Goal: Task Accomplishment & Management: Manage account settings

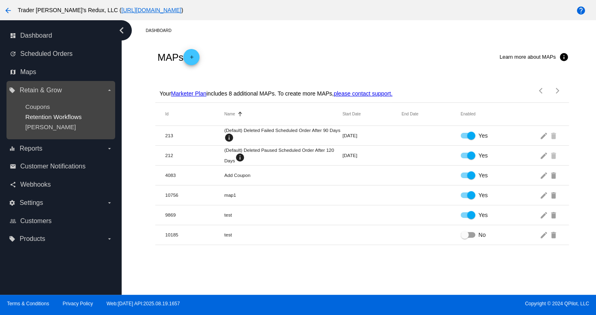
click at [27, 119] on span "Retention Workflows" at bounding box center [53, 117] width 56 height 7
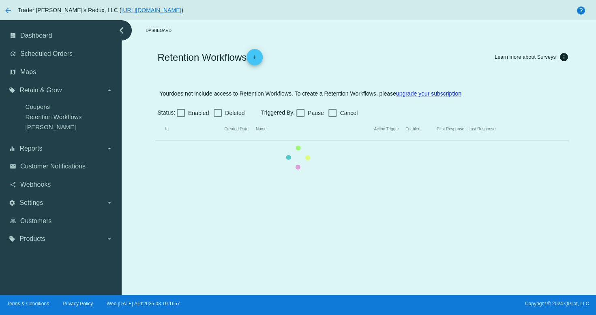
drag, startPoint x: 41, startPoint y: 133, endPoint x: 52, endPoint y: 133, distance: 10.1
click at [155, 133] on mat-table "Id Created Date Name Action Trigger Enabled First Response Last Response" at bounding box center [361, 129] width 413 height 23
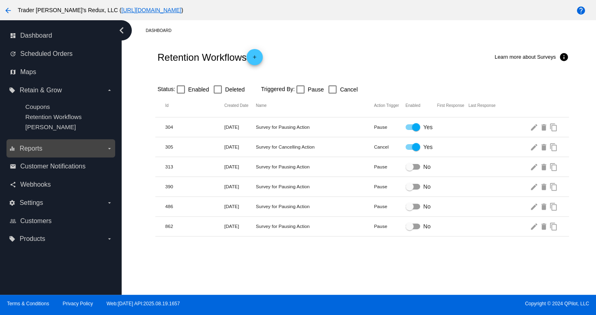
click at [39, 155] on label "equalizer Reports arrow_drop_down" at bounding box center [60, 148] width 103 height 13
click at [0, 0] on input "equalizer Reports arrow_drop_down" at bounding box center [0, 0] width 0 height 0
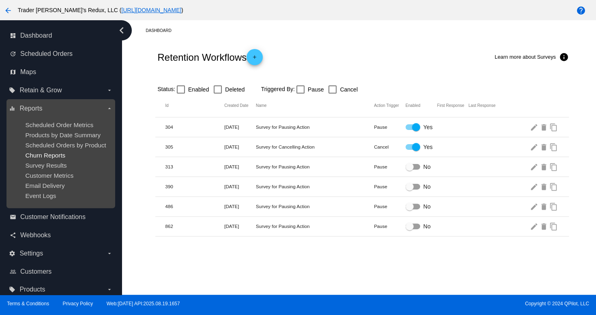
click at [54, 153] on span "Churn Reports" at bounding box center [45, 155] width 40 height 7
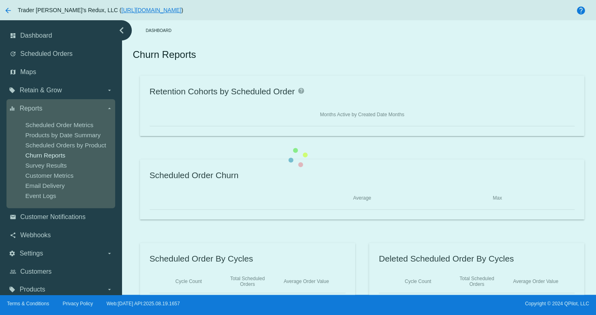
click at [133, 143] on div "Retention Cohorts by Scheduled Order help Months Active by Created Date Months …" at bounding box center [362, 189] width 459 height 227
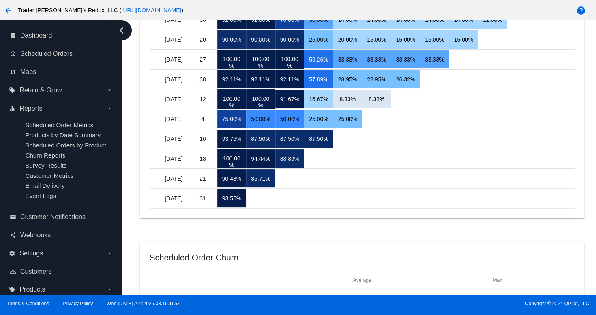
drag, startPoint x: 185, startPoint y: 315, endPoint x: 140, endPoint y: 236, distance: 91.0
click at [180, 308] on div "arrow_back Trader [PERSON_NAME]'s Redux, LLC ( [URL][DOMAIN_NAME] ) help dashbo…" at bounding box center [298, 157] width 596 height 315
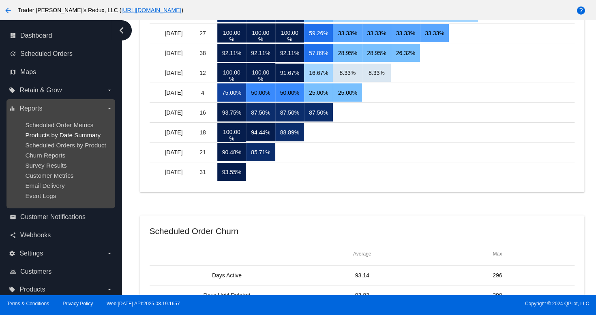
click at [62, 135] on span "Products by Date Summary" at bounding box center [62, 135] width 75 height 7
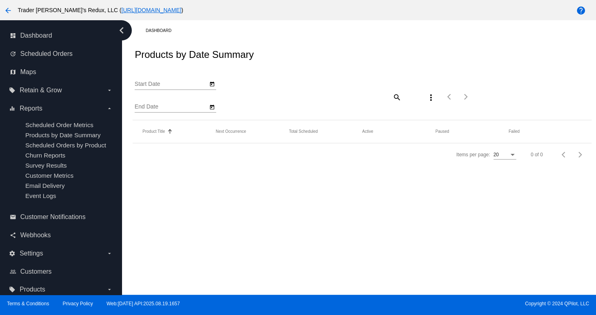
type input "[DATE]"
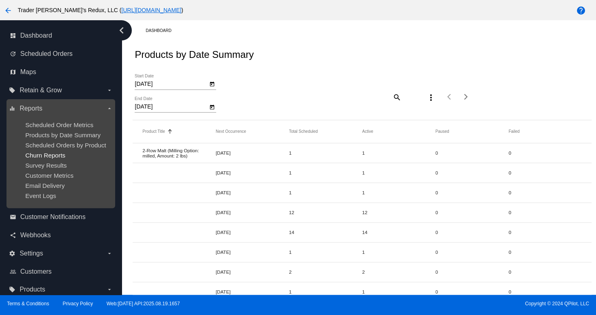
click at [54, 155] on span "Churn Reports" at bounding box center [45, 155] width 40 height 7
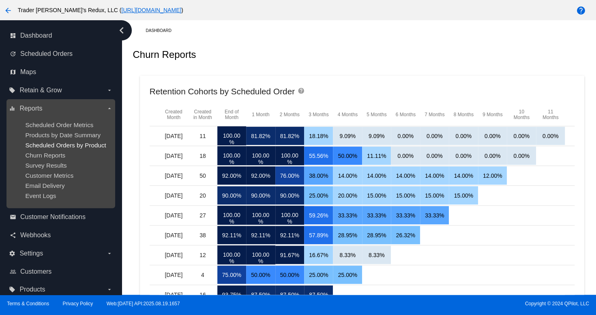
click at [85, 143] on span "Scheduled Orders by Product" at bounding box center [65, 145] width 81 height 7
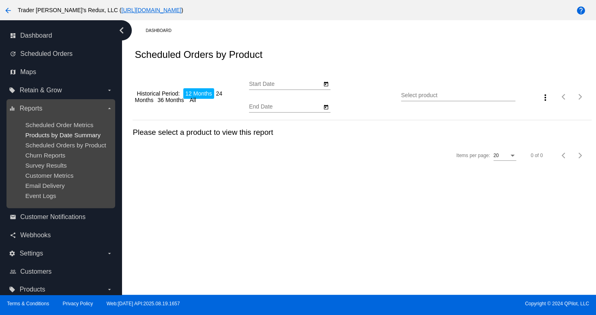
type input "[DATE]"
click at [79, 132] on span "Products by Date Summary" at bounding box center [62, 135] width 75 height 7
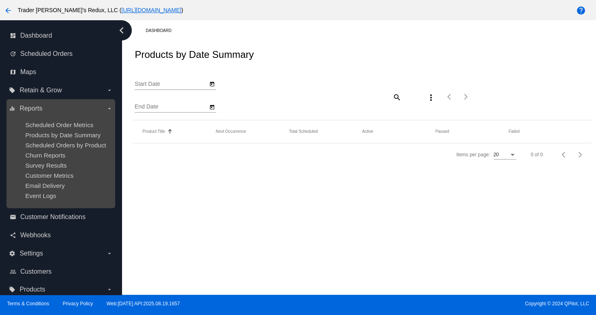
click at [75, 120] on ul "Scheduled Order Metrics Products by Date Summary Scheduled Orders by Product Ch…" at bounding box center [60, 160] width 103 height 91
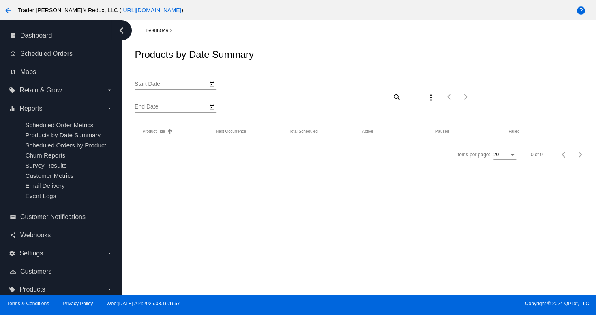
type input "[DATE]"
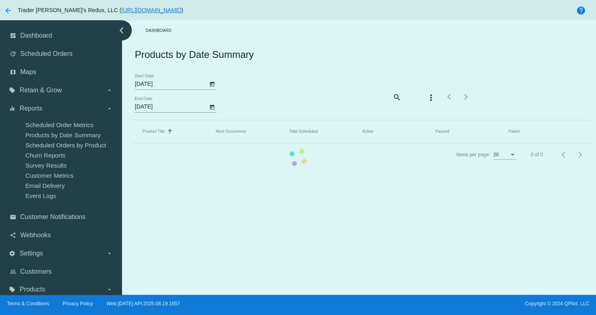
click at [133, 120] on mat-table "Product Title Sorted by Title ascending Next Occurrence Total Scheduled Active …" at bounding box center [362, 131] width 459 height 23
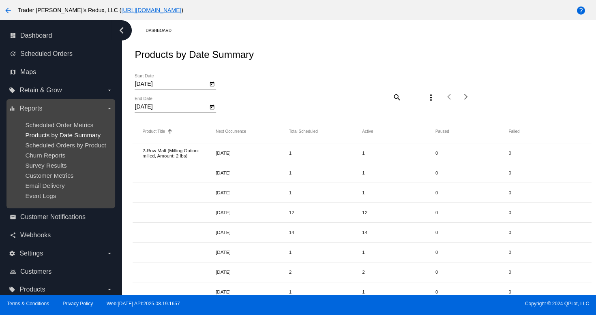
click at [49, 134] on span "Products by Date Summary" at bounding box center [62, 135] width 75 height 7
click at [62, 136] on span "Products by Date Summary" at bounding box center [62, 135] width 75 height 7
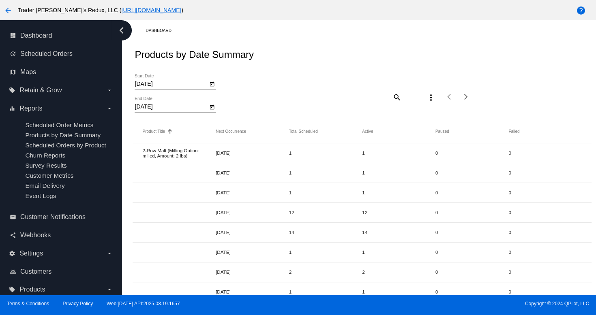
click at [365, 167] on mat-row "[DATE] 1 1 0 0" at bounding box center [362, 173] width 459 height 20
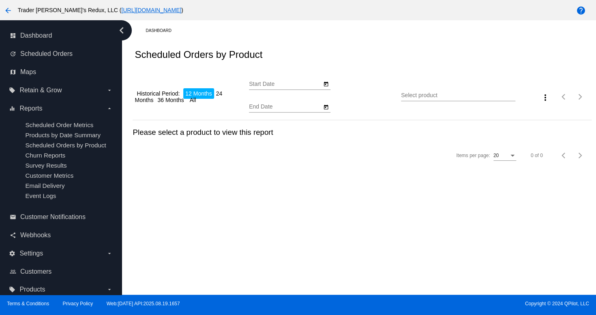
type input "[DATE]"
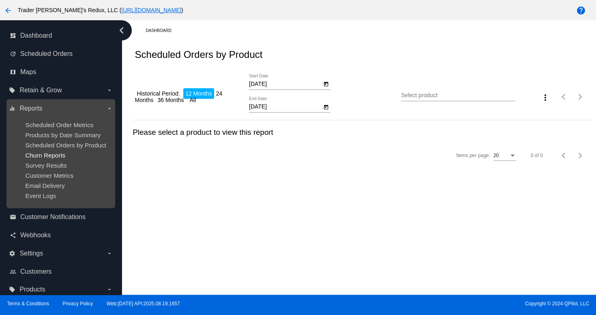
click at [38, 156] on span "Churn Reports" at bounding box center [45, 155] width 40 height 7
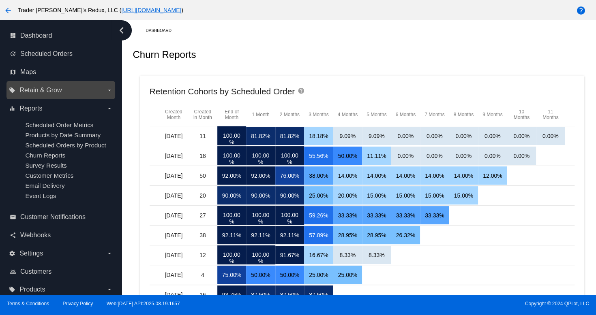
click at [45, 92] on span "Retain & Grow" at bounding box center [40, 90] width 42 height 7
click at [0, 0] on input "local_offer Retain & Grow arrow_drop_down" at bounding box center [0, 0] width 0 height 0
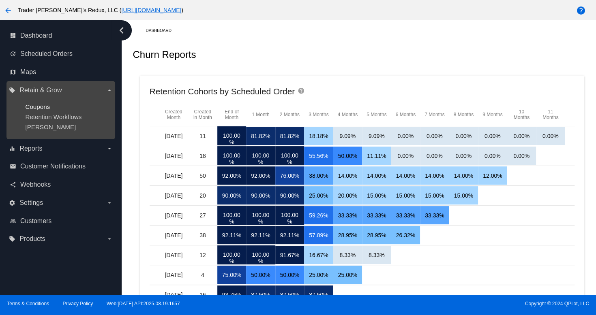
click at [43, 110] on span "Coupons" at bounding box center [37, 106] width 25 height 7
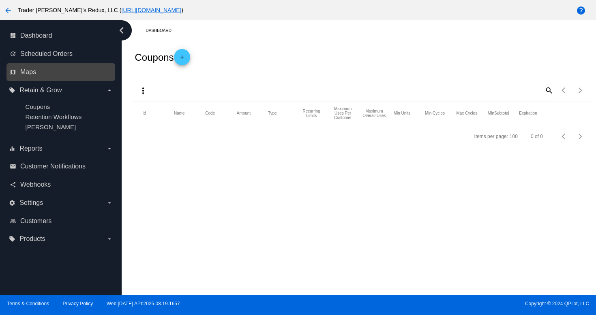
click at [36, 71] on link "map Maps" at bounding box center [61, 72] width 103 height 13
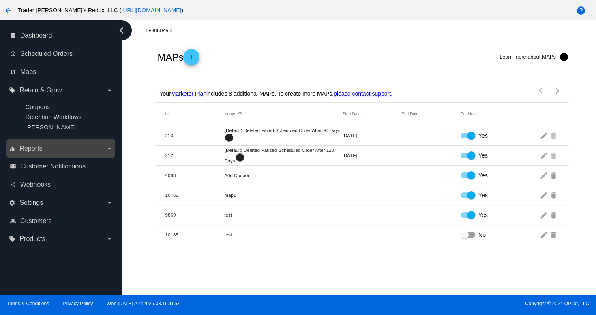
drag, startPoint x: 38, startPoint y: 154, endPoint x: 38, endPoint y: 158, distance: 4.5
click at [38, 156] on div "equalizer Reports arrow_drop_down" at bounding box center [60, 149] width 109 height 18
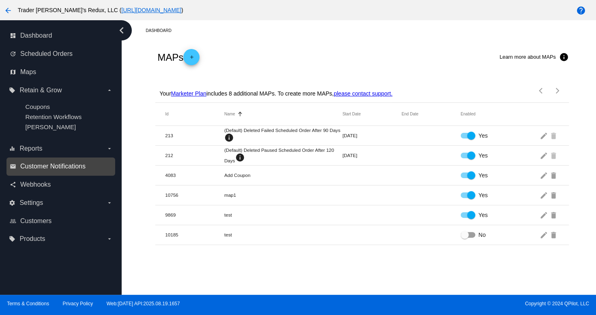
click at [40, 165] on span "Customer Notifications" at bounding box center [52, 166] width 65 height 7
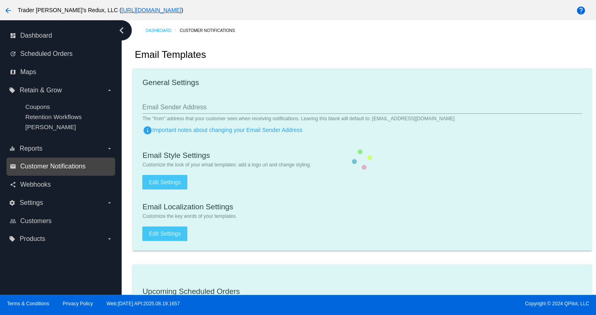
checkbox input "true"
type input "1"
checkbox input "true"
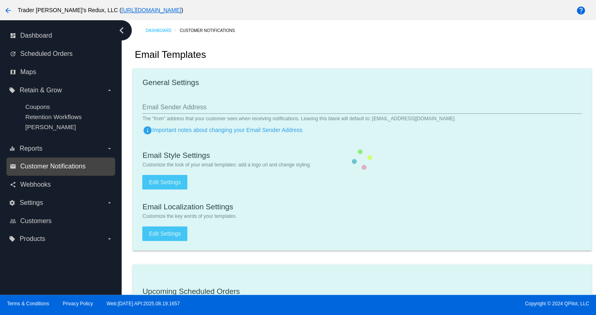
checkbox input "true"
type input "[EMAIL_ADDRESS][DOMAIN_NAME]"
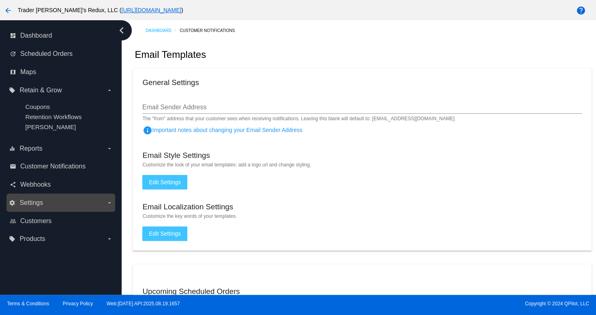
click at [53, 202] on label "settings Settings arrow_drop_down" at bounding box center [60, 203] width 103 height 13
click at [0, 0] on input "settings Settings arrow_drop_down" at bounding box center [0, 0] width 0 height 0
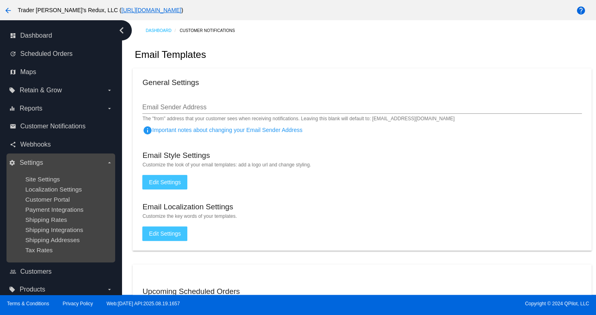
click at [47, 203] on div "Customer Portal" at bounding box center [67, 199] width 84 height 7
click at [42, 187] on span "Localization Settings" at bounding box center [53, 189] width 56 height 7
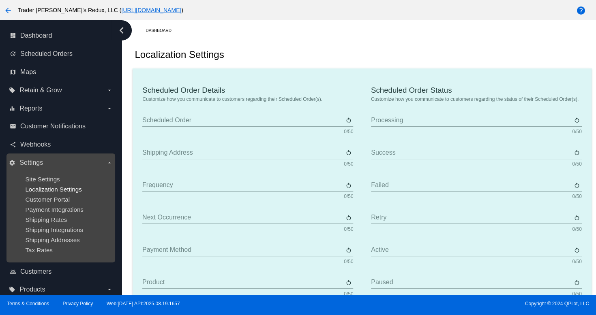
type input "Scheduled Order"
type input "Shipping address"
type input "Frequency"
type input "Next occurrence"
type input "Payment method"
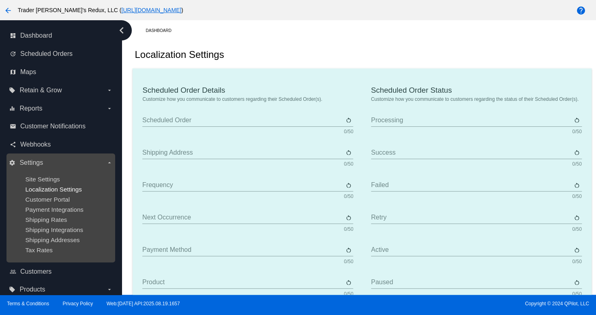
type input "Product"
type input "Quantity"
type input "Price"
type input "Out of stock"
type input "Subtotal"
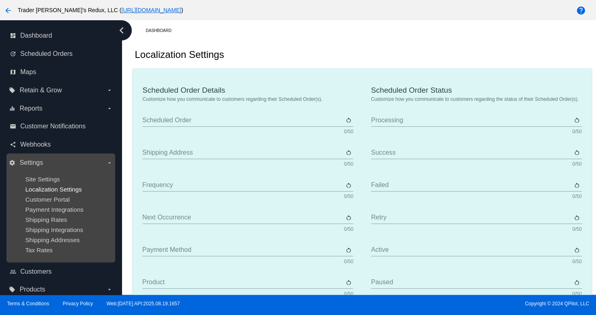
type input "Shipping"
type input "Tax"
type input "TBD"
type input "Total"
type input "No payment method"
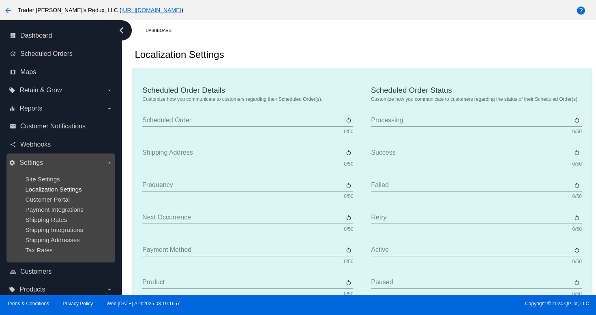
type input "Subscribe"
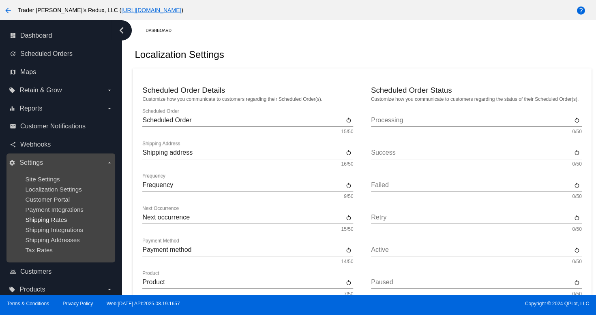
click at [43, 219] on span "Shipping Rates" at bounding box center [46, 220] width 42 height 7
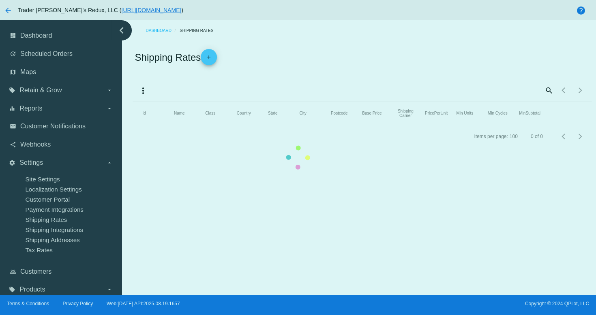
click at [133, 125] on mat-table "Id Name Class Country State City Postcode Base Price Shipping Carrier PricePerU…" at bounding box center [362, 113] width 459 height 23
click at [133, 117] on mat-table "Id Name Class Country State City Postcode Base Price Shipping Carrier PricePerU…" at bounding box center [362, 113] width 459 height 23
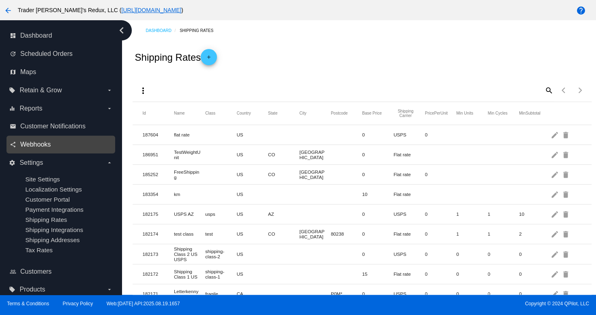
click at [42, 143] on span "Webhooks" at bounding box center [35, 144] width 30 height 7
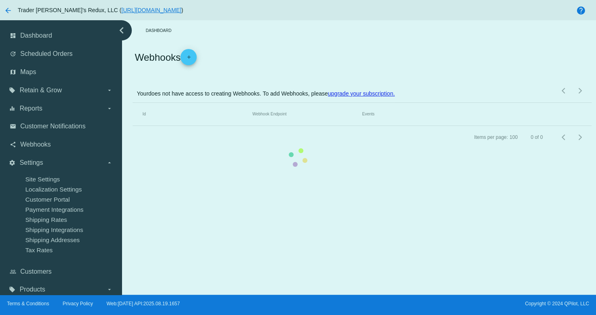
click at [133, 126] on mat-table "Id Webhook Endpoint Events" at bounding box center [362, 114] width 459 height 23
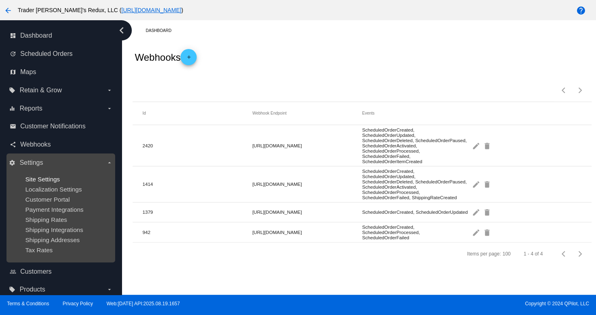
click at [45, 179] on span "Site Settings" at bounding box center [42, 179] width 34 height 7
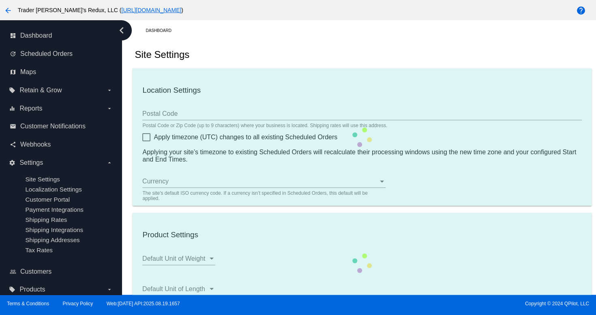
type input "80034"
checkbox input "true"
type input "09:00"
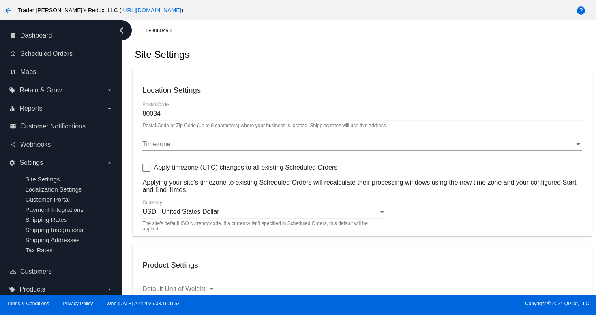
checkbox input "true"
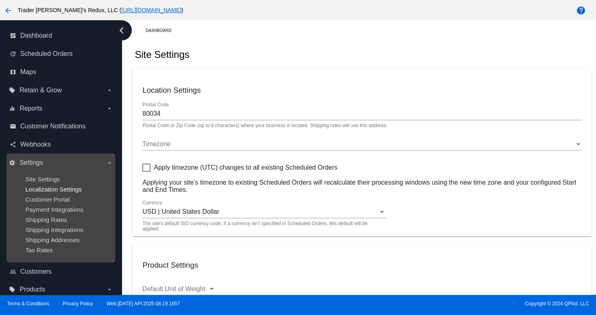
click at [28, 190] on span "Localization Settings" at bounding box center [53, 189] width 56 height 7
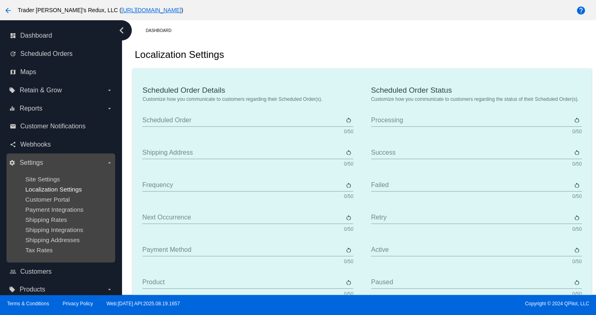
type input "Scheduled Order"
type input "Shipping address"
type input "Frequency"
type input "Next occurrence"
type input "Payment method"
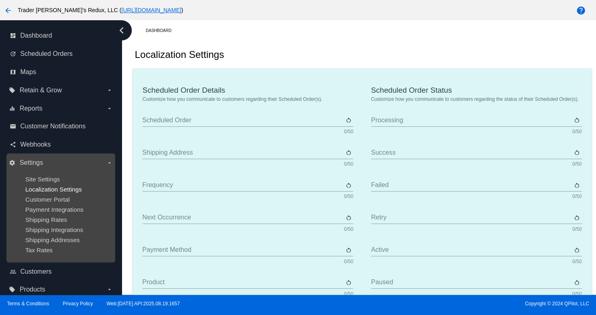
type input "Product"
type input "Quantity"
type input "Price"
type input "Out of stock"
type input "Subtotal"
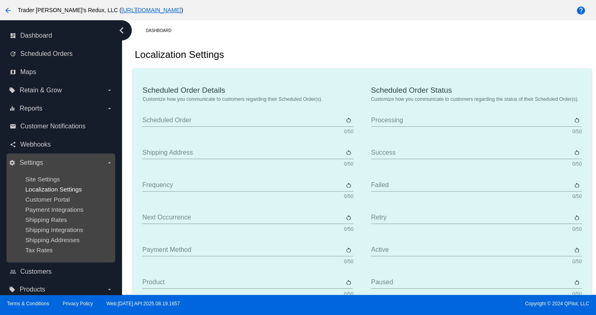
type input "Shipping"
type input "Tax"
type input "TBD"
type input "Total"
type input "No payment method"
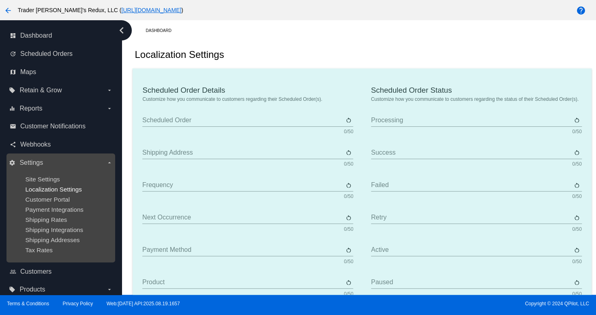
type input "Subscribe"
